Goal: Download file/media

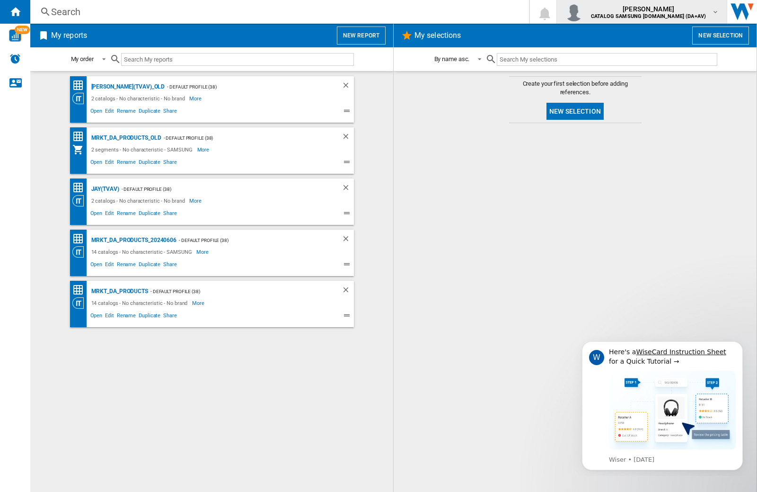
click at [583, 12] on img "button" at bounding box center [573, 11] width 19 height 19
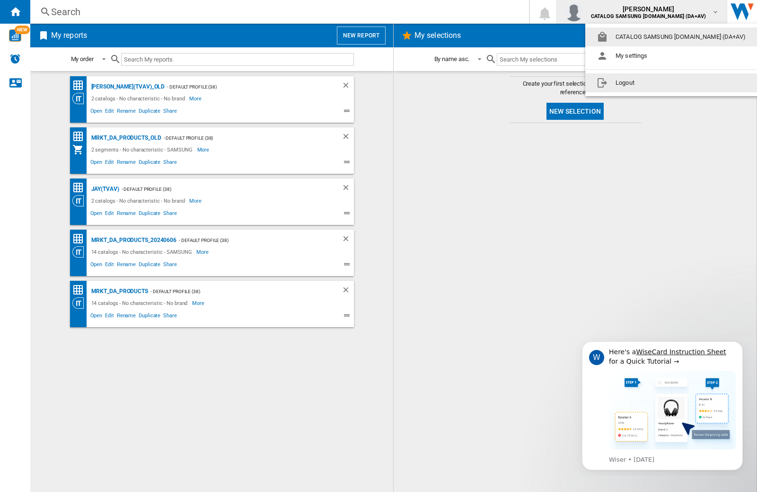
click at [658, 83] on button "Logout" at bounding box center [673, 82] width 176 height 19
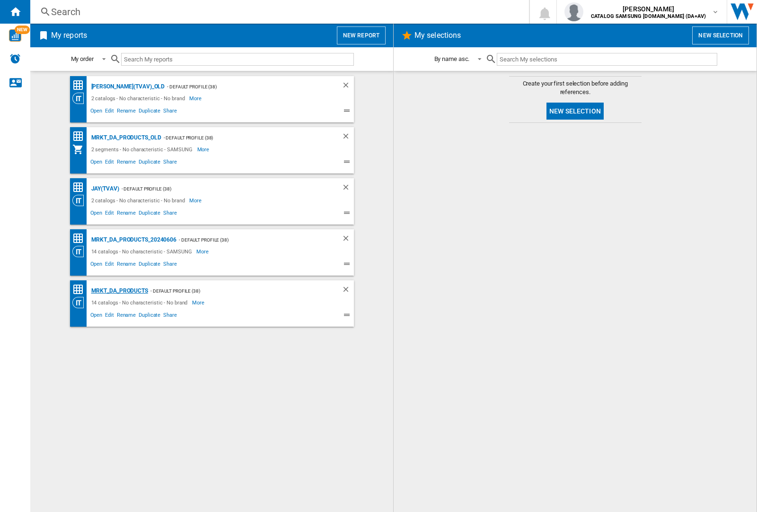
click at [119, 291] on div "MRKT_DA_PRODUCTS" at bounding box center [118, 291] width 59 height 12
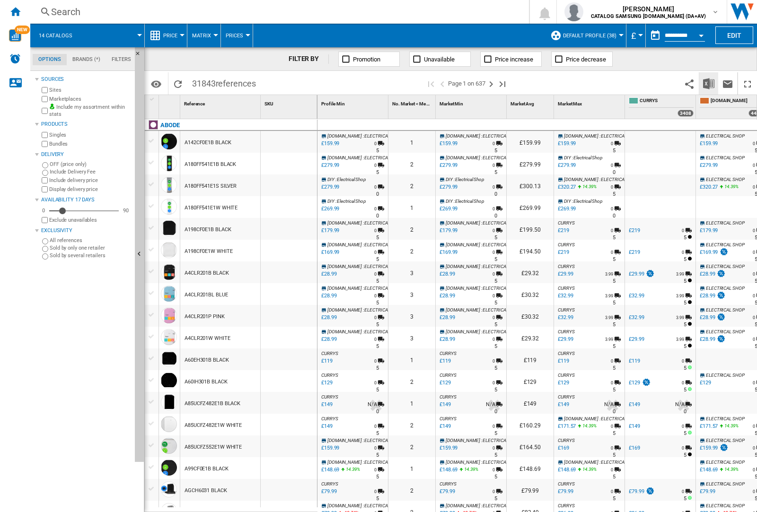
click at [708, 83] on img "Download in Excel" at bounding box center [708, 83] width 11 height 11
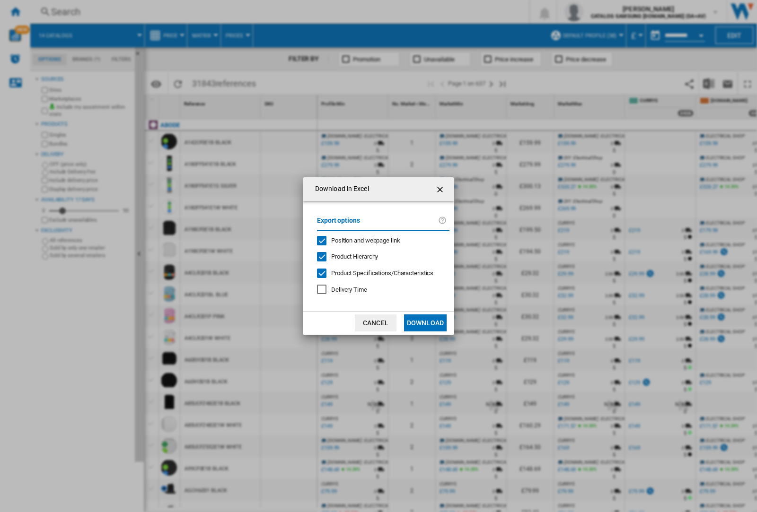
click at [360, 240] on span "Position and webpage link" at bounding box center [365, 240] width 69 height 7
click at [425, 323] on button "Download" at bounding box center [425, 323] width 43 height 17
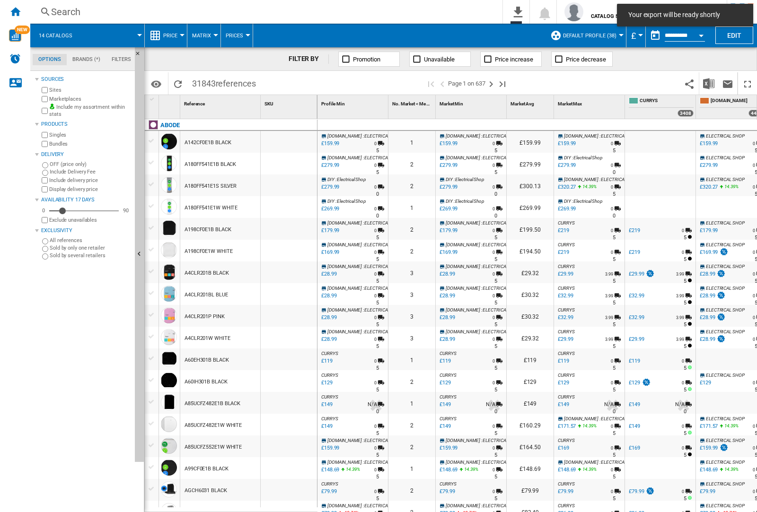
click at [295, 162] on div at bounding box center [289, 164] width 56 height 22
